Goal: Consume media (video, audio): Consume media (video, audio)

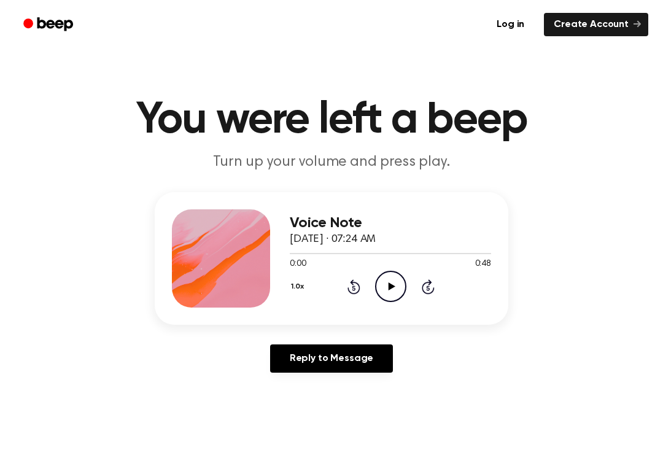
click at [389, 283] on icon at bounding box center [391, 287] width 7 height 8
click at [396, 275] on icon "Pause Audio" at bounding box center [390, 286] width 31 height 31
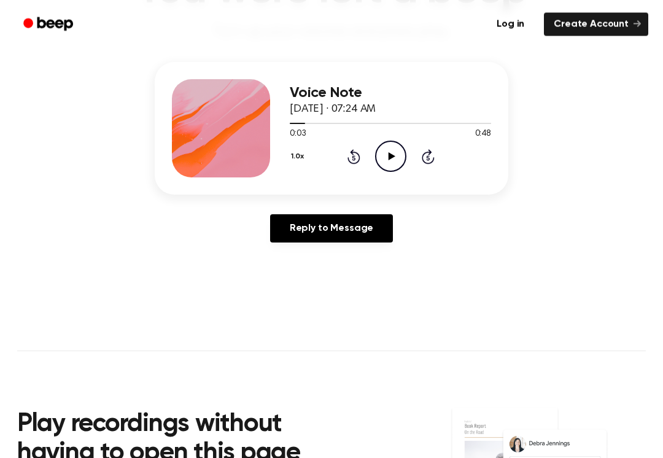
click at [356, 163] on icon at bounding box center [354, 157] width 13 height 15
click at [356, 163] on icon at bounding box center [354, 156] width 13 height 15
click at [385, 152] on icon "Play Audio" at bounding box center [390, 156] width 31 height 31
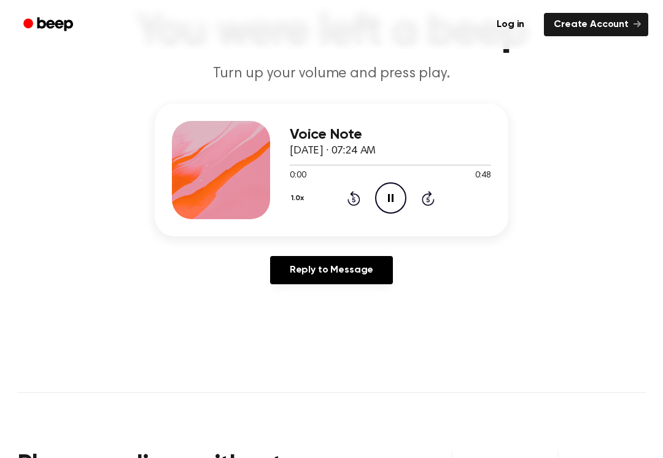
scroll to position [77, 0]
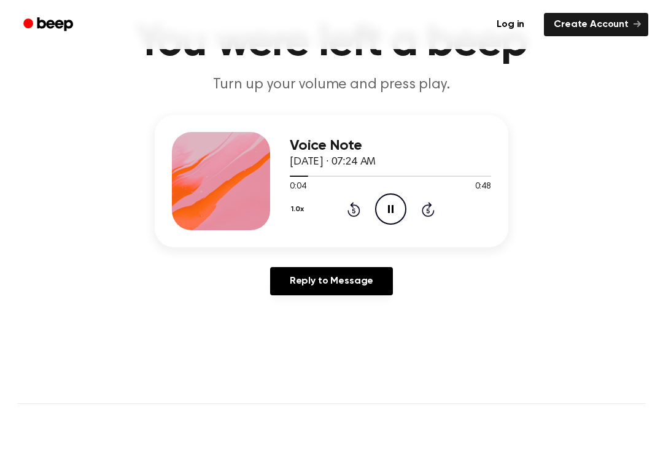
click at [383, 207] on icon "Pause Audio" at bounding box center [390, 208] width 31 height 31
click at [411, 211] on div "1.0x Rewind 5 seconds Play Audio Skip 5 seconds" at bounding box center [390, 208] width 201 height 31
click at [385, 217] on icon "Play Audio" at bounding box center [390, 208] width 31 height 31
click at [392, 209] on icon at bounding box center [391, 209] width 6 height 8
click at [381, 212] on icon "Play Audio" at bounding box center [390, 208] width 31 height 31
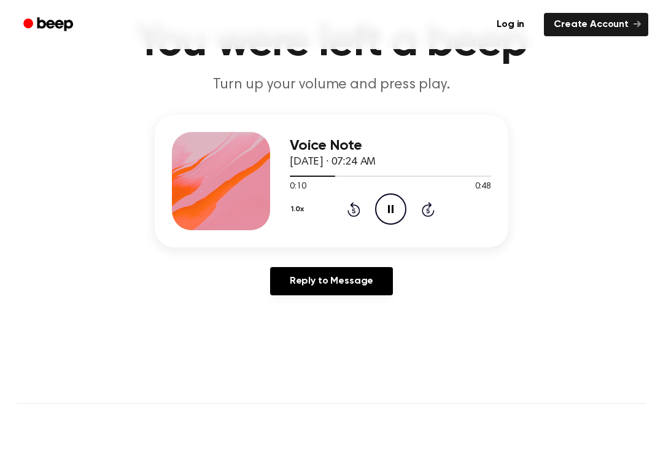
click at [386, 213] on icon "Pause Audio" at bounding box center [390, 208] width 31 height 31
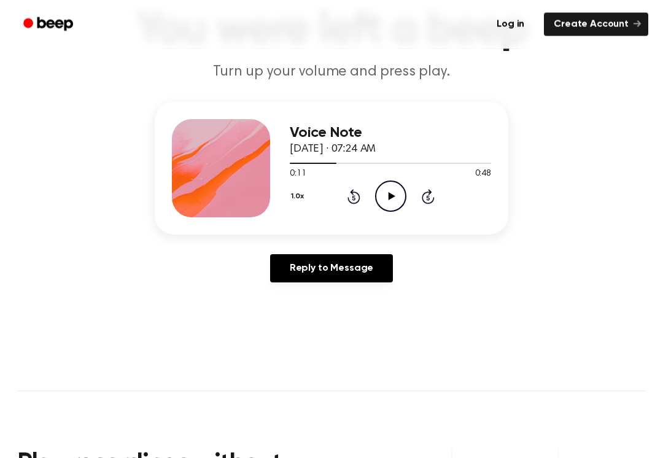
scroll to position [90, 0]
click at [389, 208] on icon "Play Audio" at bounding box center [390, 196] width 31 height 31
click at [386, 197] on icon "Pause Audio" at bounding box center [390, 196] width 31 height 31
click at [409, 193] on div "1.0x Rewind 5 seconds Play Audio Skip 5 seconds" at bounding box center [390, 196] width 201 height 31
click at [385, 190] on icon "Play Audio" at bounding box center [390, 196] width 31 height 31
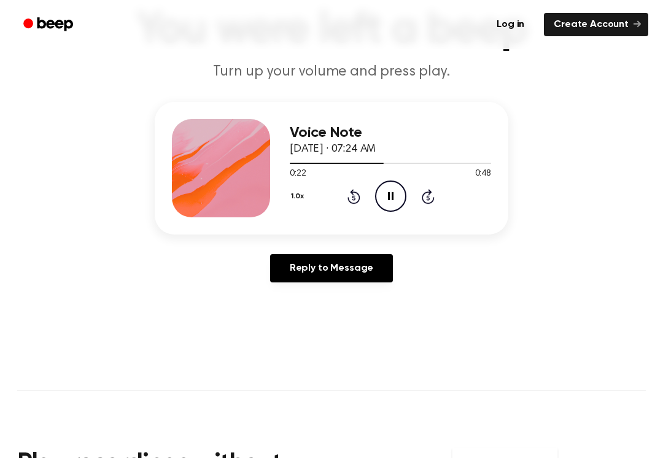
click at [351, 203] on icon at bounding box center [354, 196] width 13 height 15
click at [357, 209] on div "1.0x Rewind 5 seconds Pause Audio Skip 5 seconds" at bounding box center [390, 196] width 201 height 31
click at [342, 201] on div "1.0x Rewind 5 seconds Pause Audio Skip 5 seconds" at bounding box center [390, 196] width 201 height 31
click at [347, 197] on icon "Rewind 5 seconds" at bounding box center [354, 197] width 14 height 16
click at [350, 191] on icon "Rewind 5 seconds" at bounding box center [354, 197] width 14 height 16
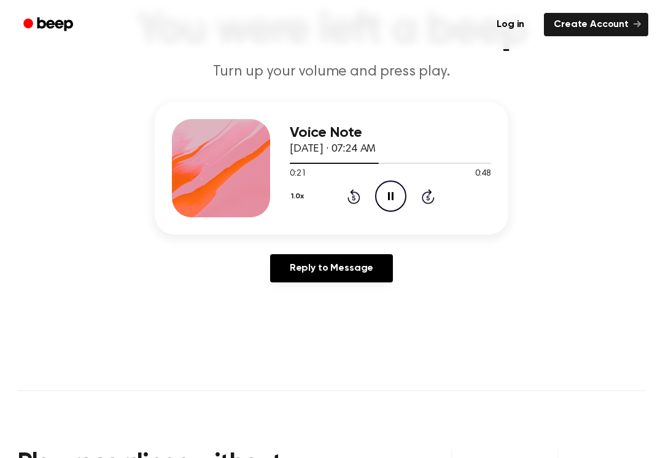
click at [350, 191] on icon "Rewind 5 seconds" at bounding box center [354, 197] width 14 height 16
click at [396, 203] on icon "Pause Audio" at bounding box center [390, 196] width 31 height 31
click at [350, 189] on icon "Rewind 5 seconds" at bounding box center [354, 197] width 14 height 16
click at [377, 182] on icon "Play Audio" at bounding box center [390, 196] width 31 height 31
click at [401, 203] on icon "Pause Audio" at bounding box center [390, 196] width 31 height 31
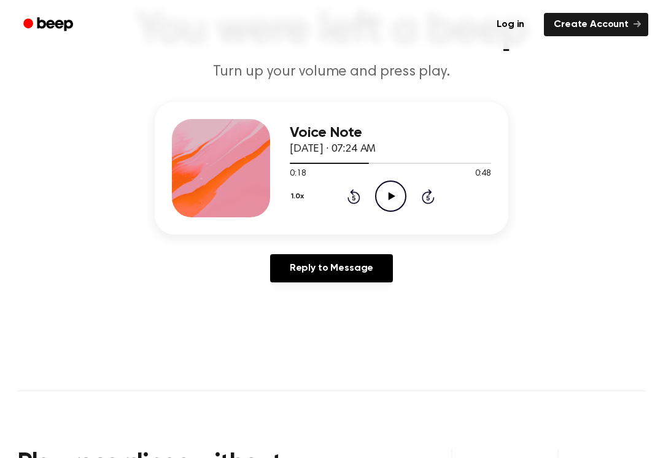
click at [380, 190] on icon "Play Audio" at bounding box center [390, 196] width 31 height 31
click at [381, 193] on icon "Pause Audio" at bounding box center [390, 196] width 31 height 31
click at [399, 214] on div "Voice Note [DATE] · 07:24 AM 0:23 0:48 Your browser does not support the [objec…" at bounding box center [390, 168] width 201 height 98
click at [416, 195] on div "1.0x Rewind 5 seconds Play Audio Skip 5 seconds" at bounding box center [390, 196] width 201 height 31
click at [393, 200] on icon "Play Audio" at bounding box center [390, 196] width 31 height 31
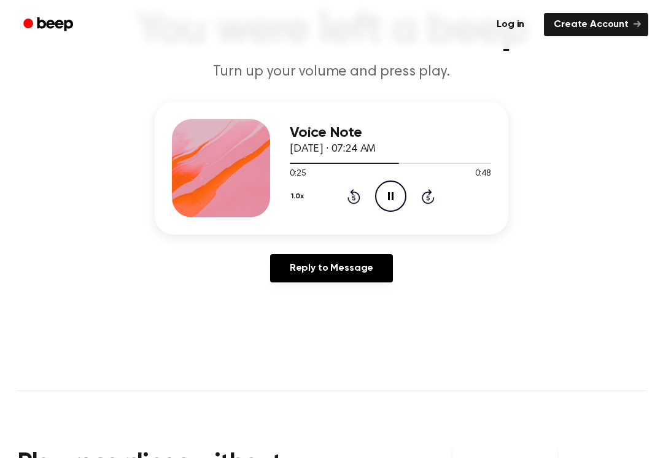
click at [378, 198] on icon "Pause Audio" at bounding box center [390, 196] width 31 height 31
click at [397, 201] on icon "Play Audio" at bounding box center [390, 196] width 31 height 31
click at [392, 201] on icon "Pause Audio" at bounding box center [390, 196] width 31 height 31
click at [359, 198] on icon at bounding box center [354, 196] width 13 height 15
click at [364, 190] on div "1.0x Rewind 5 seconds Play Audio Skip 5 seconds" at bounding box center [390, 196] width 201 height 31
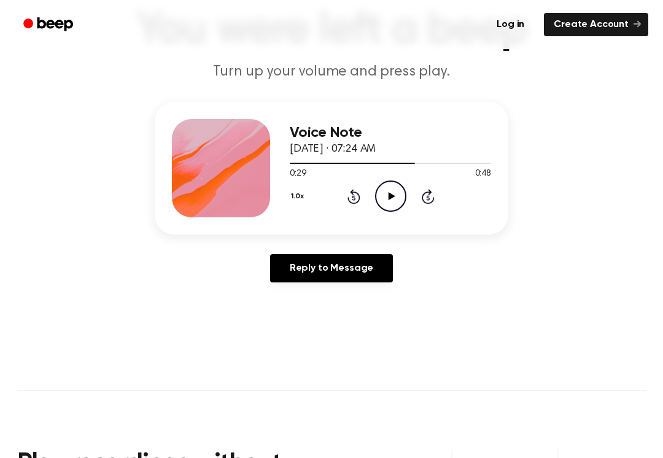
click at [397, 181] on icon "Play Audio" at bounding box center [390, 196] width 31 height 31
click at [401, 200] on icon "Play Audio" at bounding box center [390, 196] width 31 height 31
click at [433, 200] on icon at bounding box center [428, 196] width 13 height 15
click at [431, 203] on icon at bounding box center [428, 196] width 13 height 15
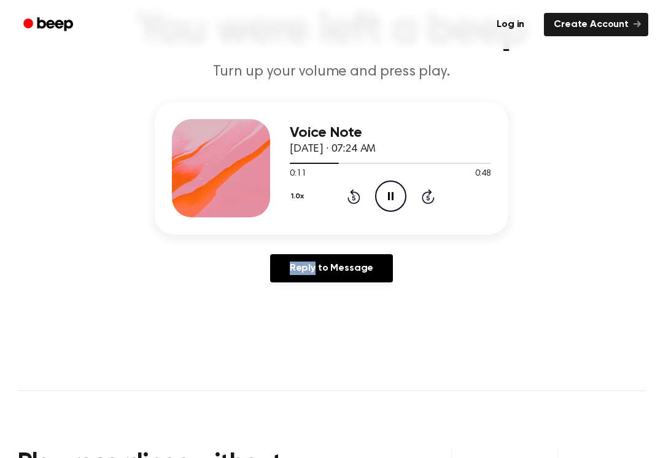
click at [423, 193] on icon "Skip 5 seconds" at bounding box center [428, 197] width 14 height 16
click at [430, 197] on icon "Skip 5 seconds" at bounding box center [428, 197] width 14 height 16
click at [433, 192] on icon "Skip 5 seconds" at bounding box center [428, 197] width 14 height 16
click at [429, 192] on icon at bounding box center [428, 196] width 13 height 15
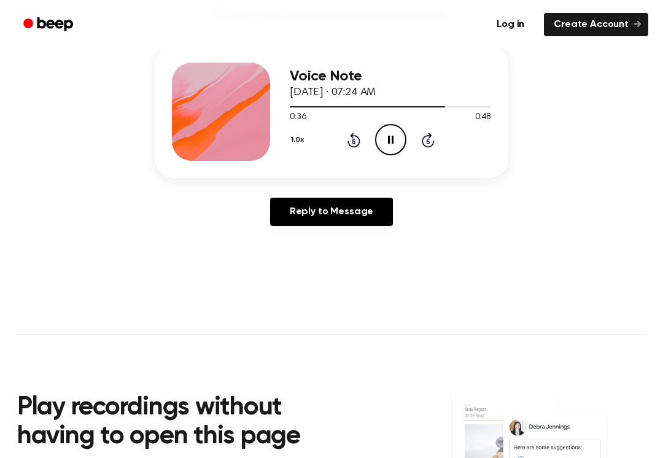
scroll to position [149, 0]
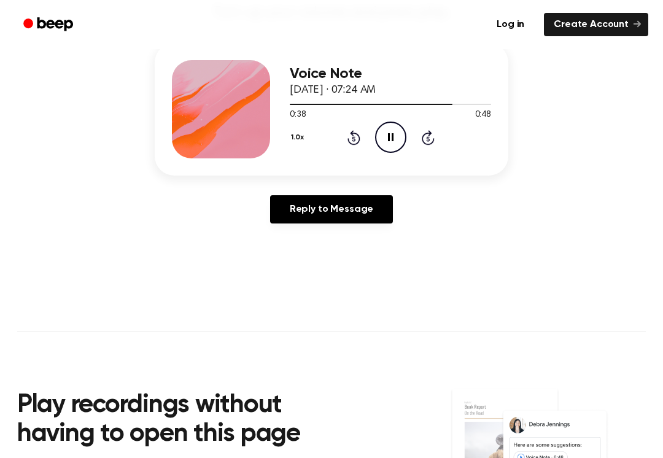
click at [399, 130] on icon "Pause Audio" at bounding box center [390, 137] width 31 height 31
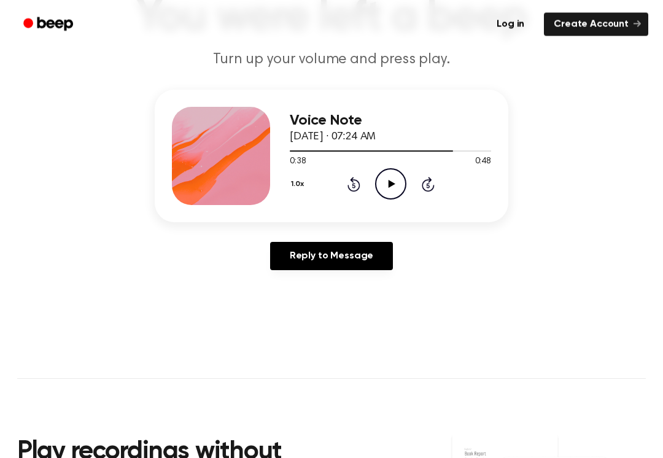
click at [397, 182] on icon "Play Audio" at bounding box center [390, 184] width 31 height 31
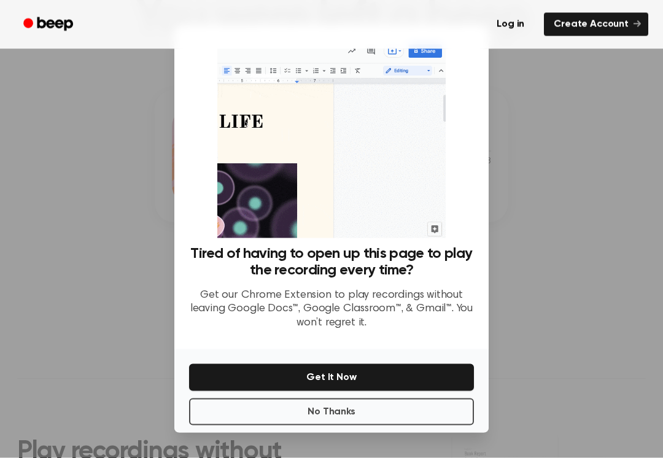
scroll to position [103, 0]
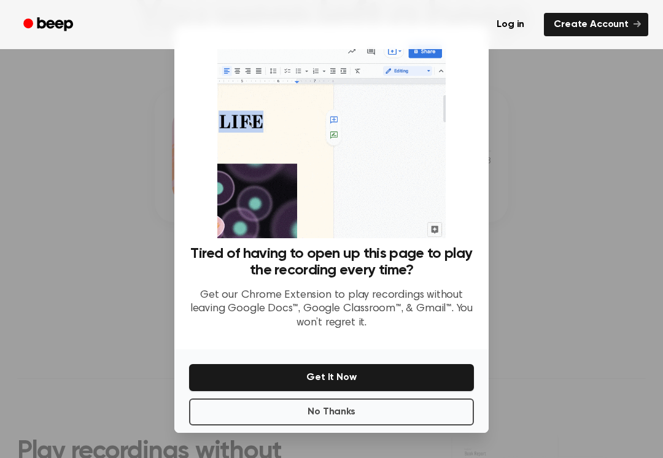
click at [368, 406] on button "No Thanks" at bounding box center [331, 412] width 285 height 27
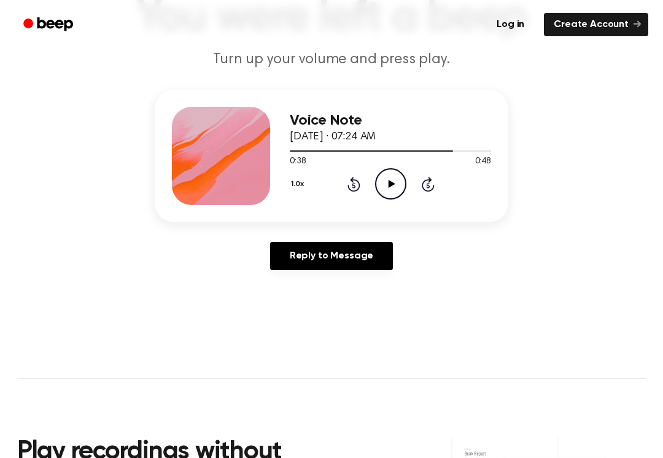
click at [393, 186] on icon "Play Audio" at bounding box center [390, 183] width 31 height 31
click at [392, 182] on icon "Play Audio" at bounding box center [390, 183] width 31 height 31
